Goal: Complete application form

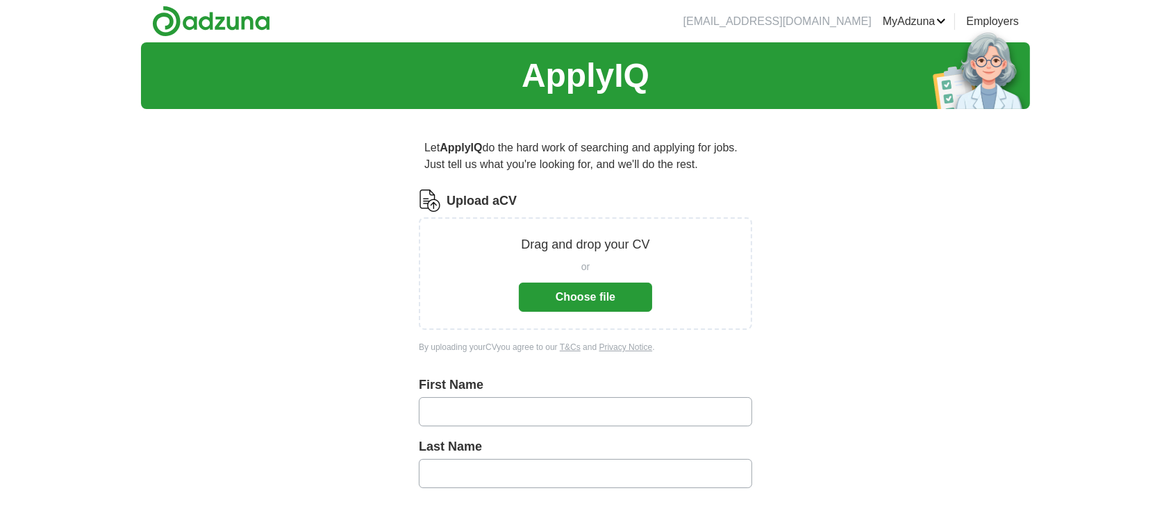
click at [592, 303] on button "Choose file" at bounding box center [585, 297] width 133 height 29
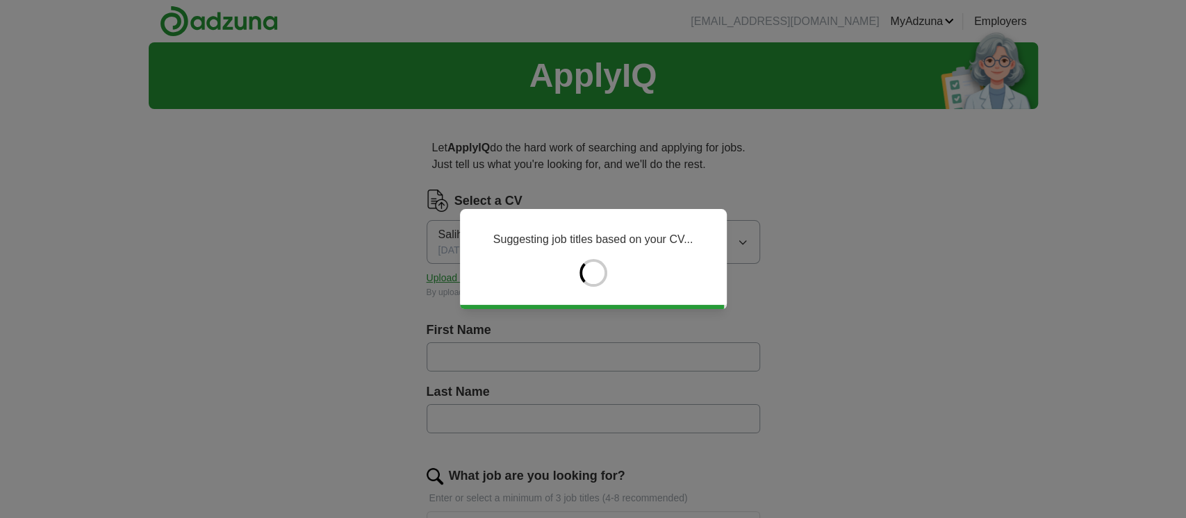
type input "*******"
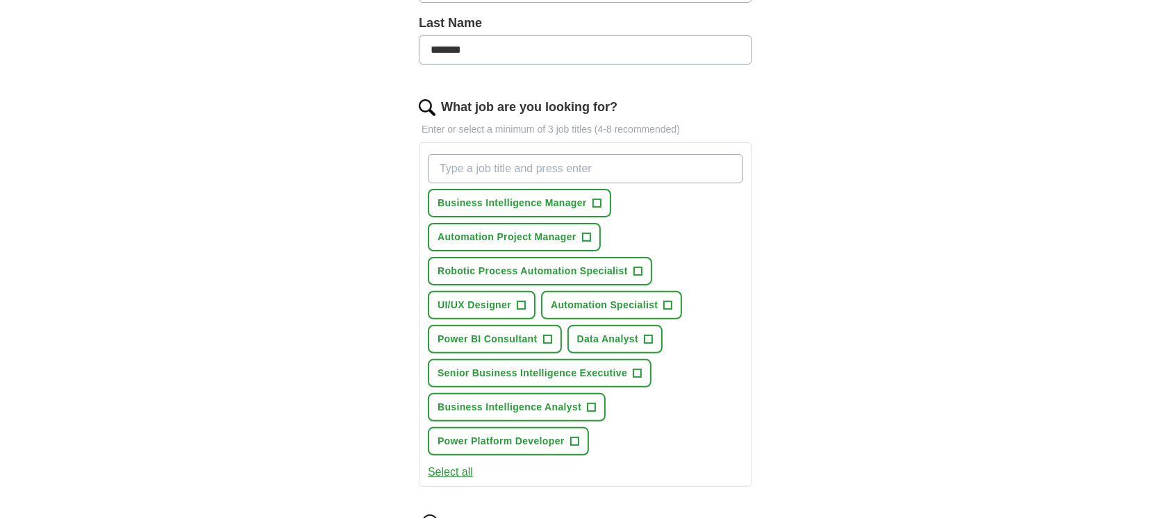
scroll to position [370, 0]
click at [635, 367] on span "+" at bounding box center [638, 372] width 8 height 11
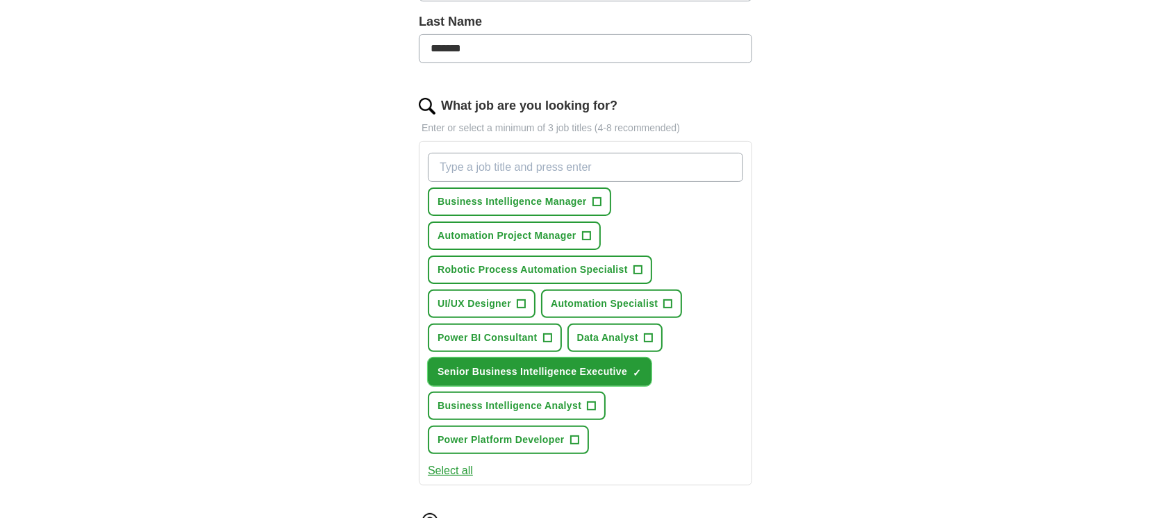
click at [0, 0] on span "×" at bounding box center [0, 0] width 0 height 0
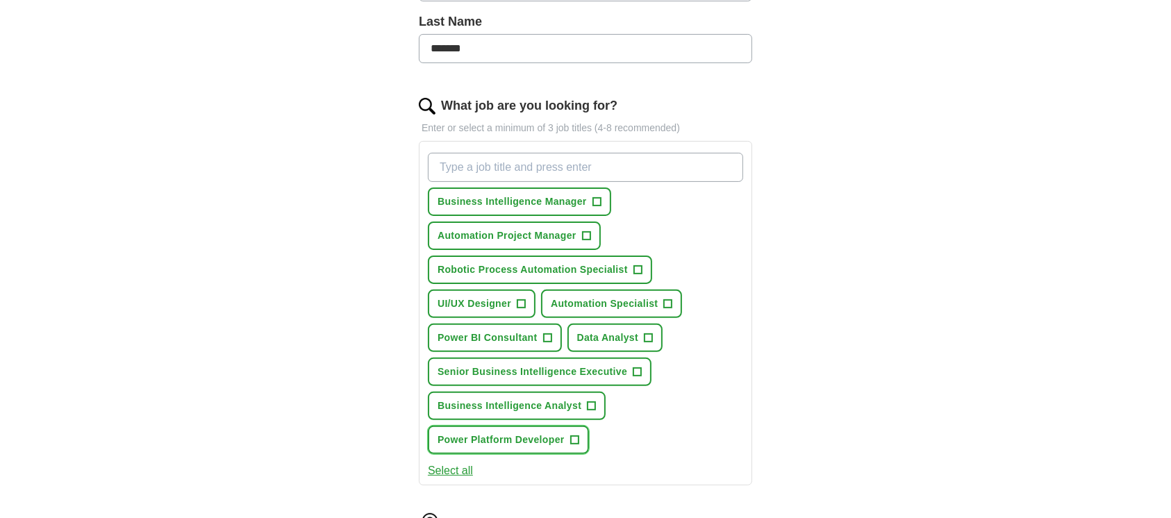
click at [584, 438] on button "Power Platform Developer +" at bounding box center [508, 440] width 161 height 28
click at [578, 408] on span "Business Intelligence Analyst" at bounding box center [510, 406] width 144 height 15
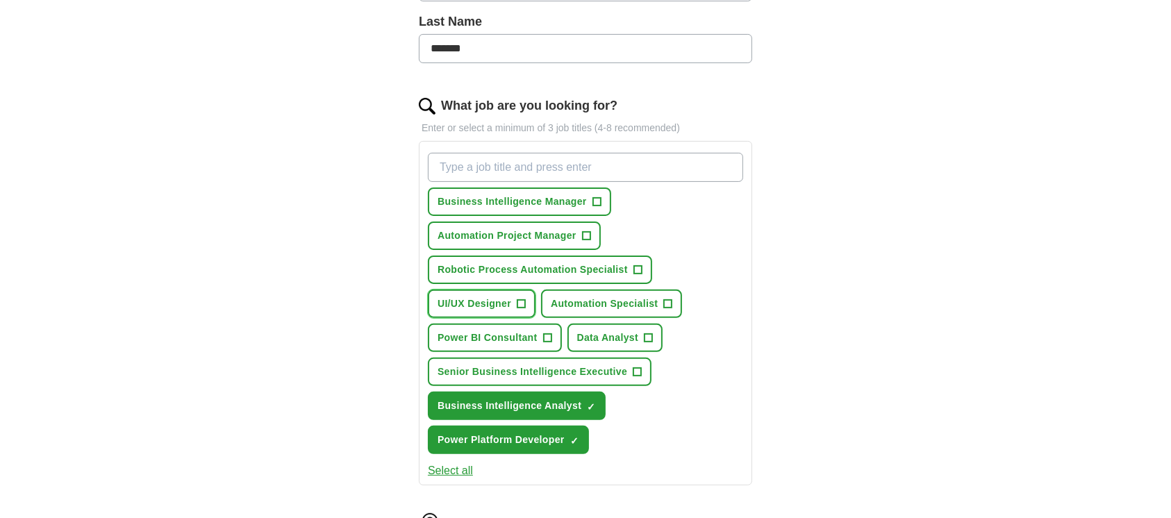
click at [519, 303] on span "+" at bounding box center [522, 304] width 8 height 11
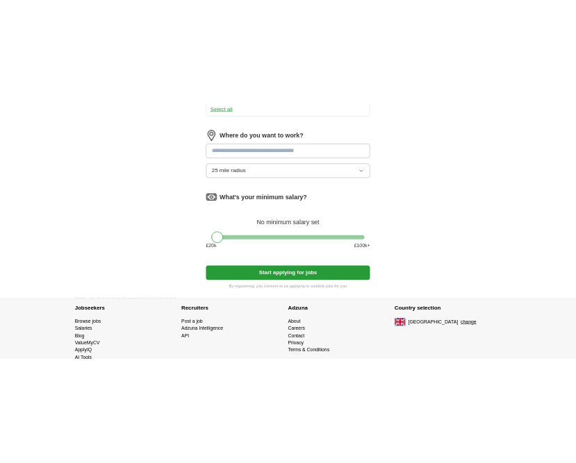
scroll to position [834, 0]
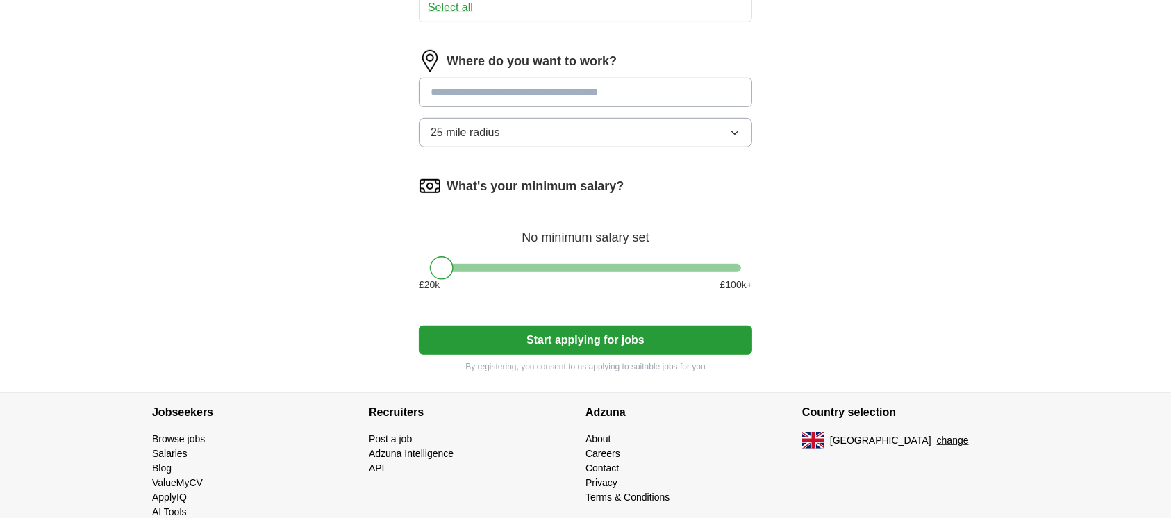
click at [440, 267] on div at bounding box center [442, 268] width 24 height 24
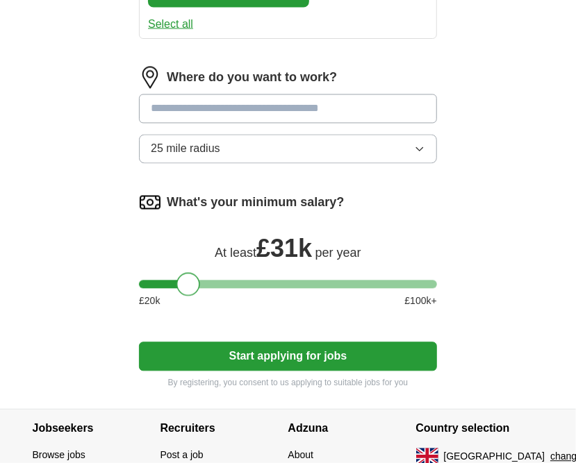
drag, startPoint x: 152, startPoint y: 288, endPoint x: 188, endPoint y: 284, distance: 36.3
click at [188, 284] on div at bounding box center [188, 285] width 24 height 24
drag, startPoint x: 183, startPoint y: 279, endPoint x: 197, endPoint y: 281, distance: 14.0
click at [197, 281] on div at bounding box center [202, 285] width 24 height 24
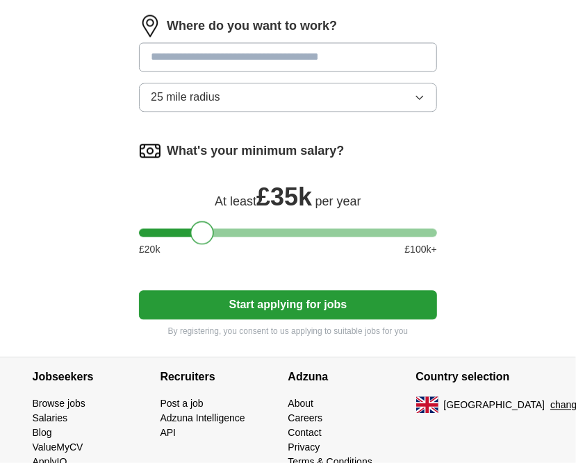
scroll to position [930, 0]
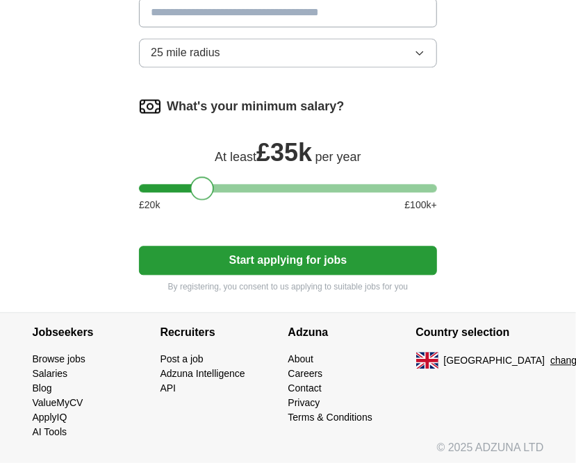
click at [304, 264] on button "Start applying for jobs" at bounding box center [288, 260] width 298 height 29
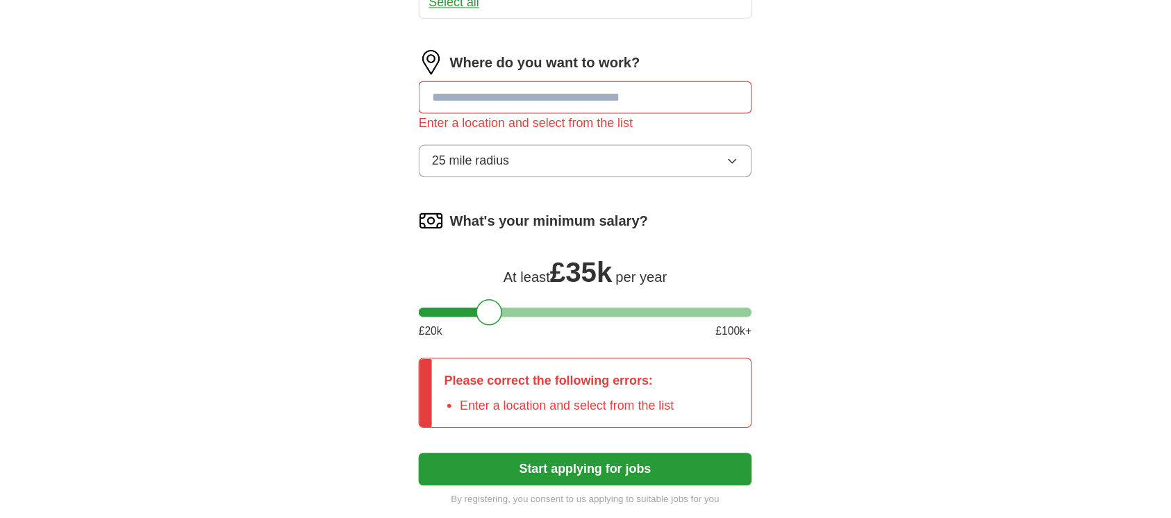
scroll to position [745, 0]
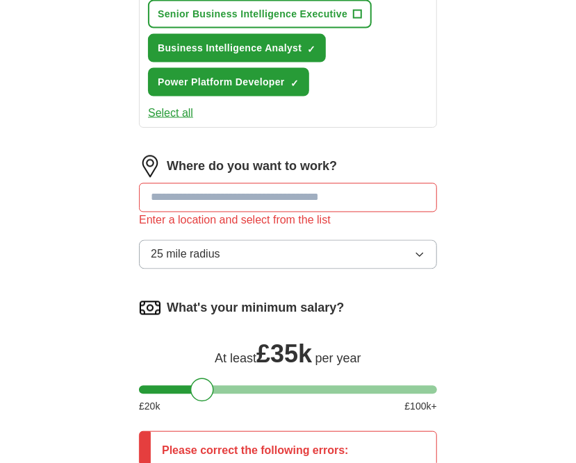
click at [261, 199] on input at bounding box center [288, 197] width 298 height 29
type input "******"
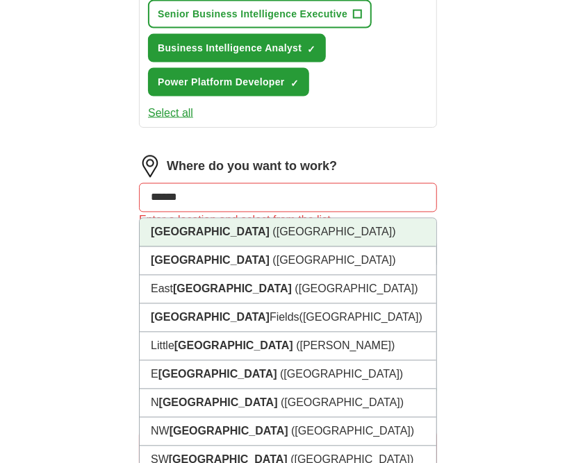
click at [238, 220] on li "[GEOGRAPHIC_DATA] ([GEOGRAPHIC_DATA])" at bounding box center [288, 233] width 297 height 28
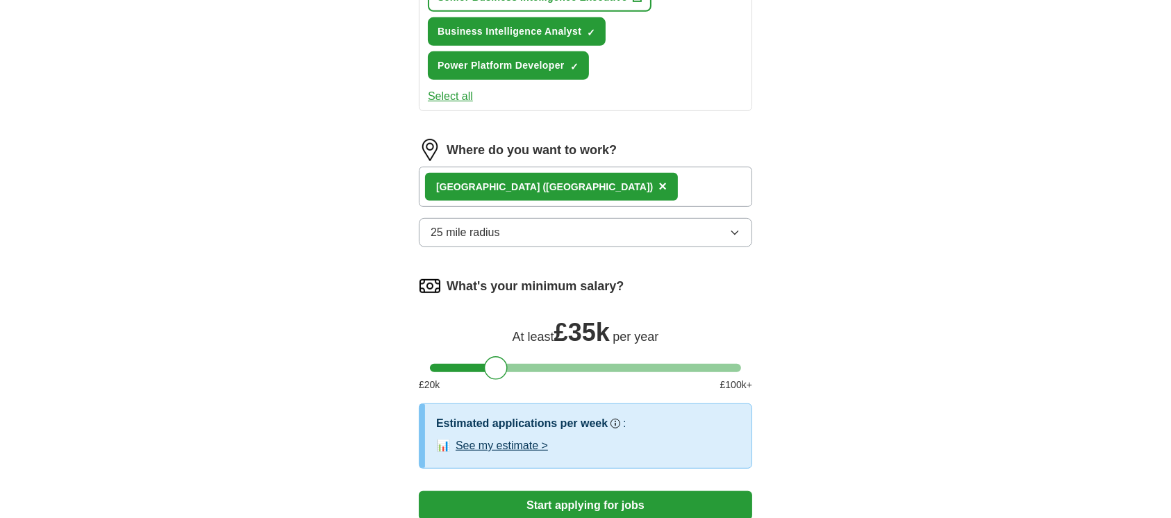
click at [659, 184] on span "×" at bounding box center [663, 186] width 8 height 15
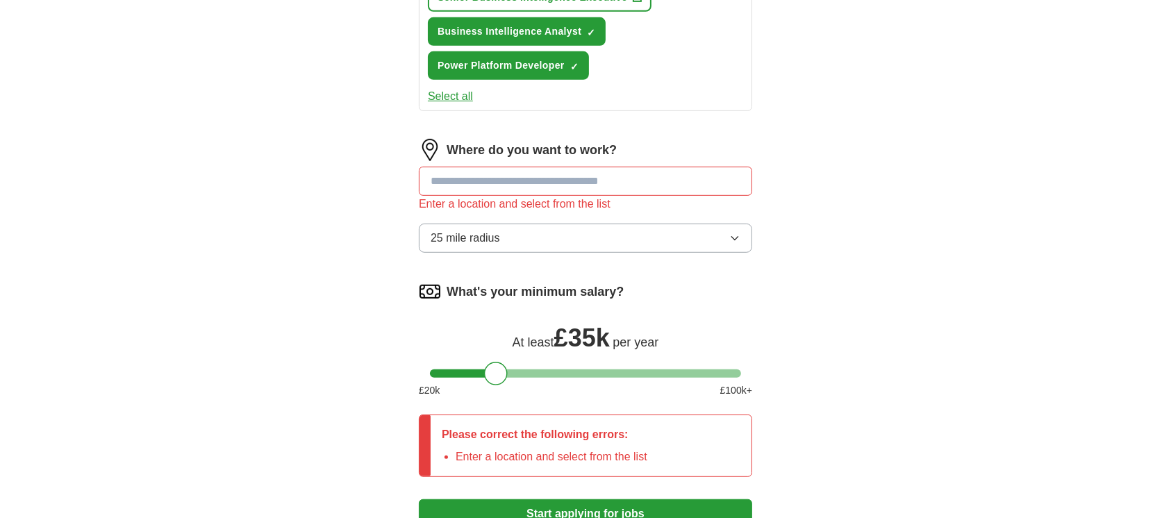
click at [522, 179] on input at bounding box center [585, 181] width 333 height 29
type input "**********"
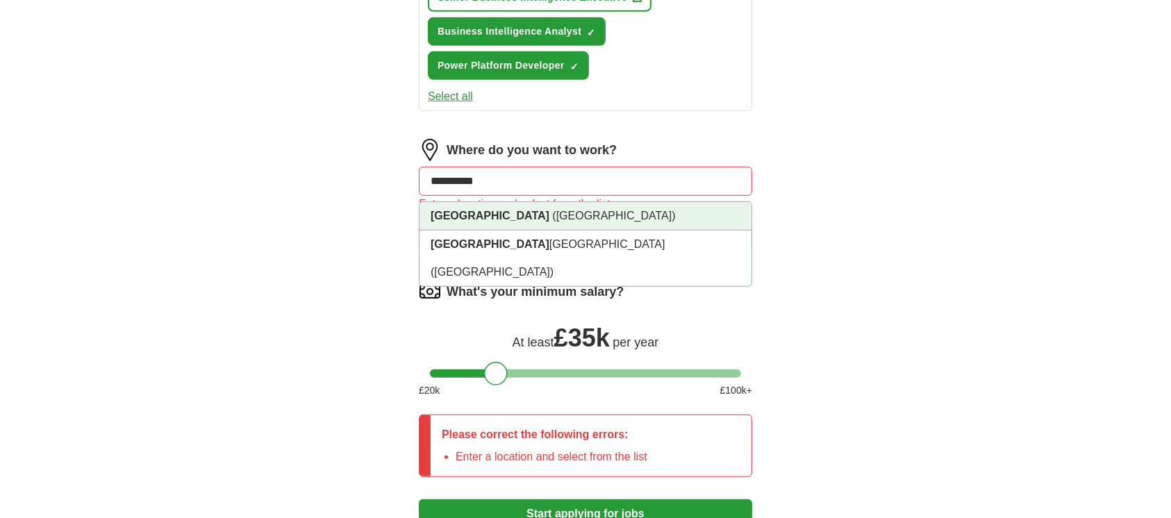
click at [552, 214] on span "([GEOGRAPHIC_DATA])" at bounding box center [613, 216] width 123 height 12
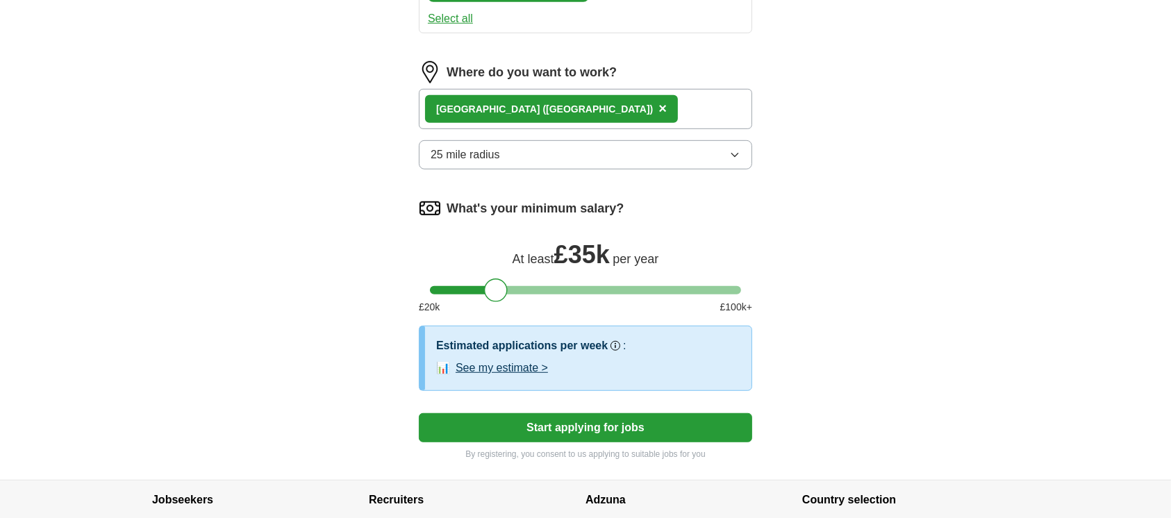
scroll to position [935, 0]
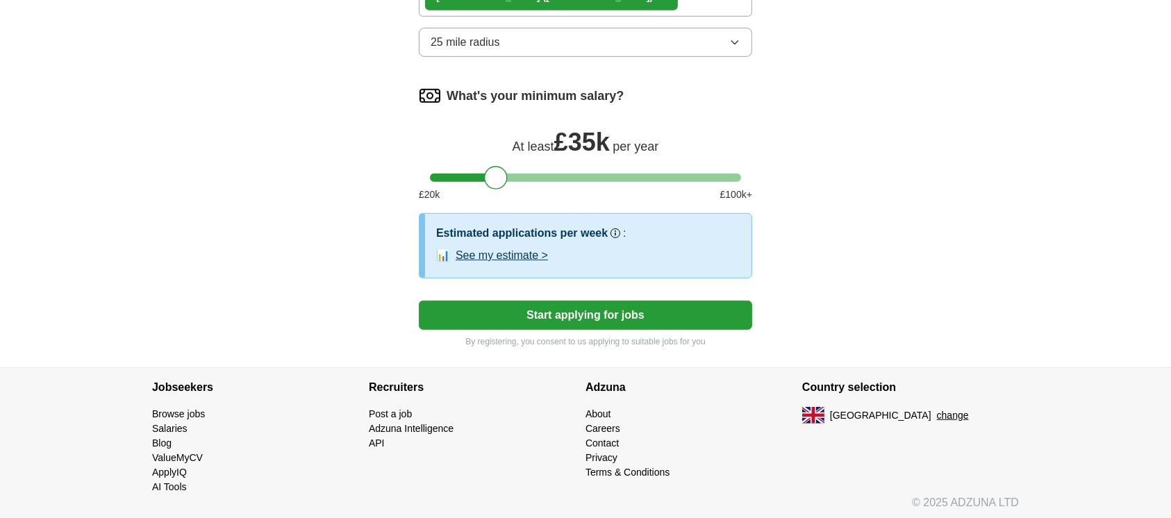
click at [610, 307] on button "Start applying for jobs" at bounding box center [585, 315] width 333 height 29
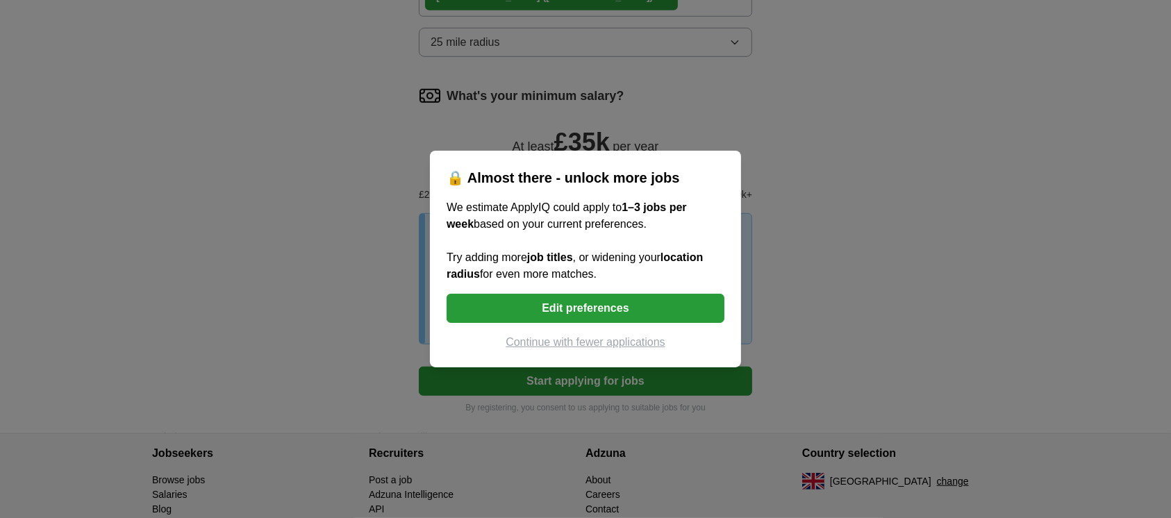
click at [523, 340] on button "Continue with fewer applications" at bounding box center [586, 342] width 278 height 17
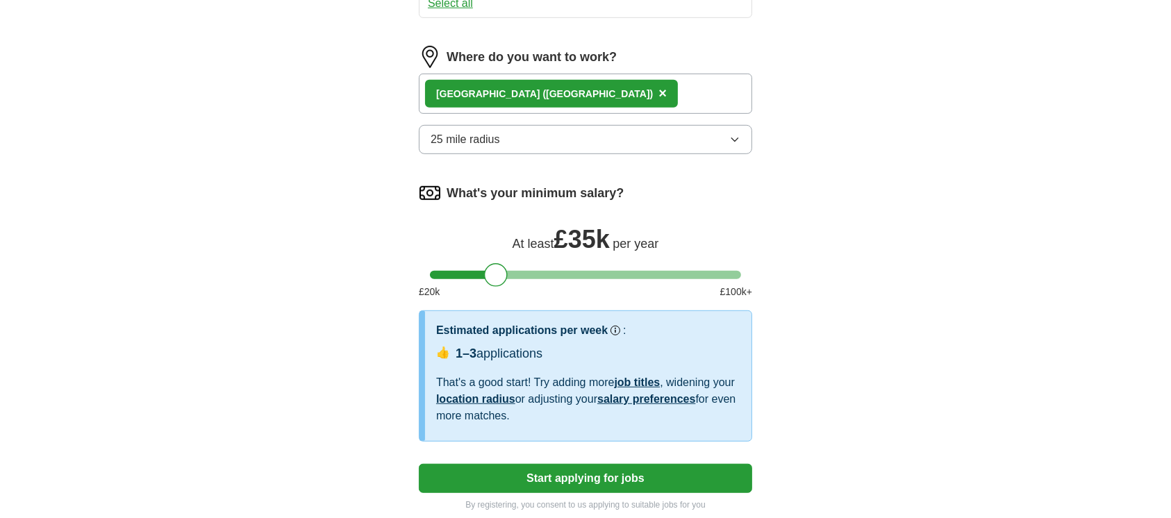
select select "**"
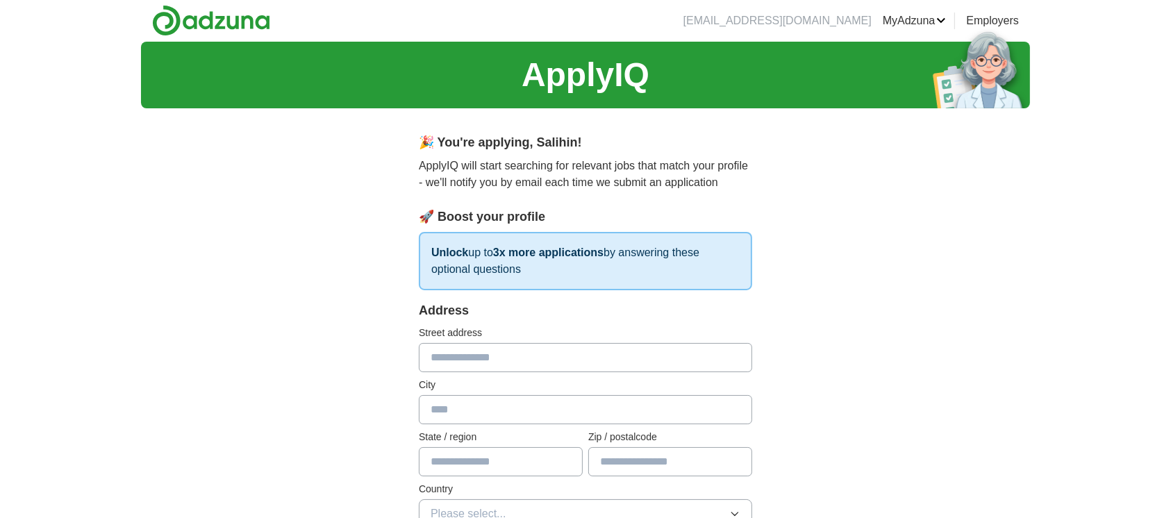
scroll to position [0, 0]
